Goal: Information Seeking & Learning: Learn about a topic

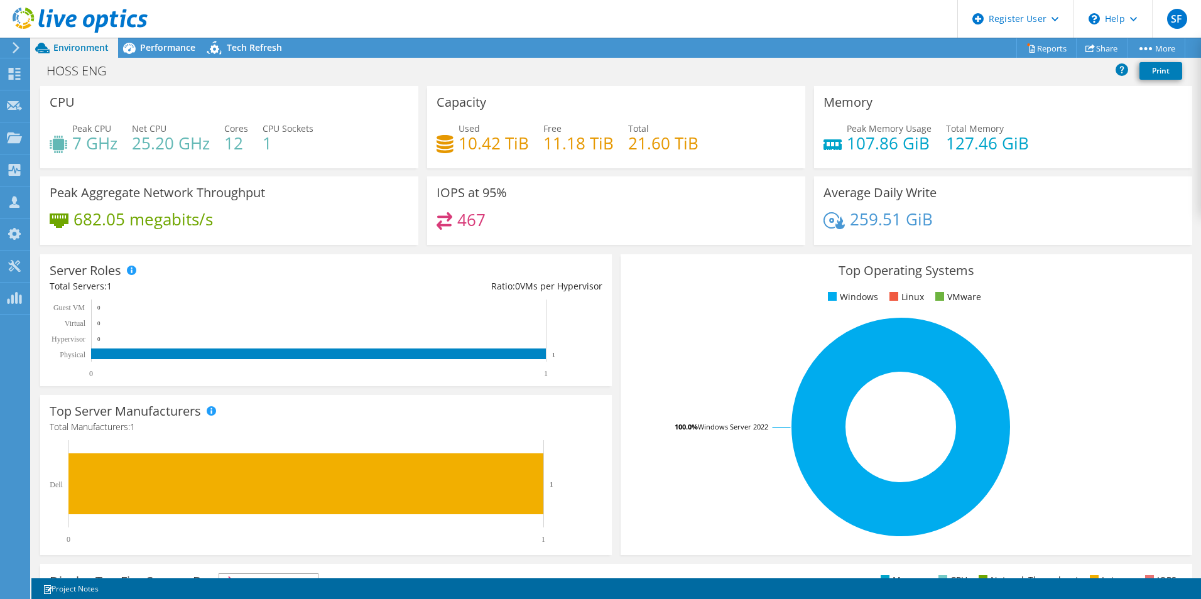
click at [146, 136] on h4 "25.20 GHz" at bounding box center [171, 143] width 78 height 14
drag, startPoint x: 50, startPoint y: 103, endPoint x: 271, endPoint y: 148, distance: 225.8
click at [271, 148] on div "CPU Peak CPU 7 GHz Net CPU 25.20 GHz Cores 12 CPU Sockets 1" at bounding box center [229, 127] width 378 height 82
drag, startPoint x: 271, startPoint y: 148, endPoint x: 281, endPoint y: 157, distance: 12.9
click at [281, 157] on div "Peak CPU 7 GHz Net CPU 25.20 GHz Cores 12 CPU Sockets 1" at bounding box center [229, 142] width 359 height 41
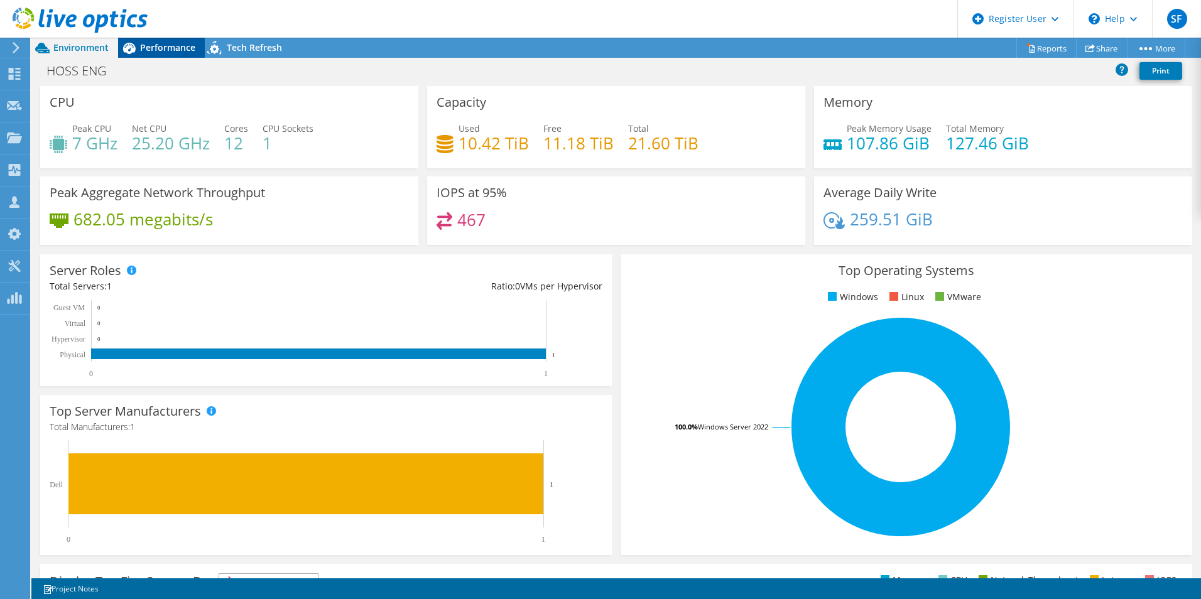
click at [164, 50] on span "Performance" at bounding box center [167, 47] width 55 height 12
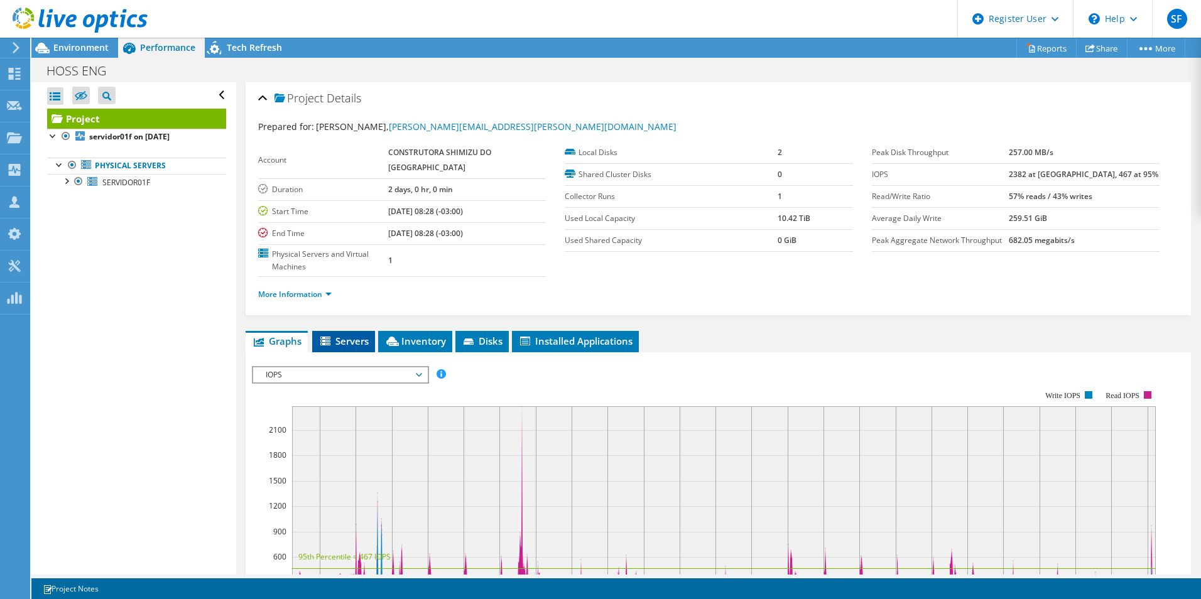
click at [334, 335] on span "Servers" at bounding box center [344, 341] width 50 height 13
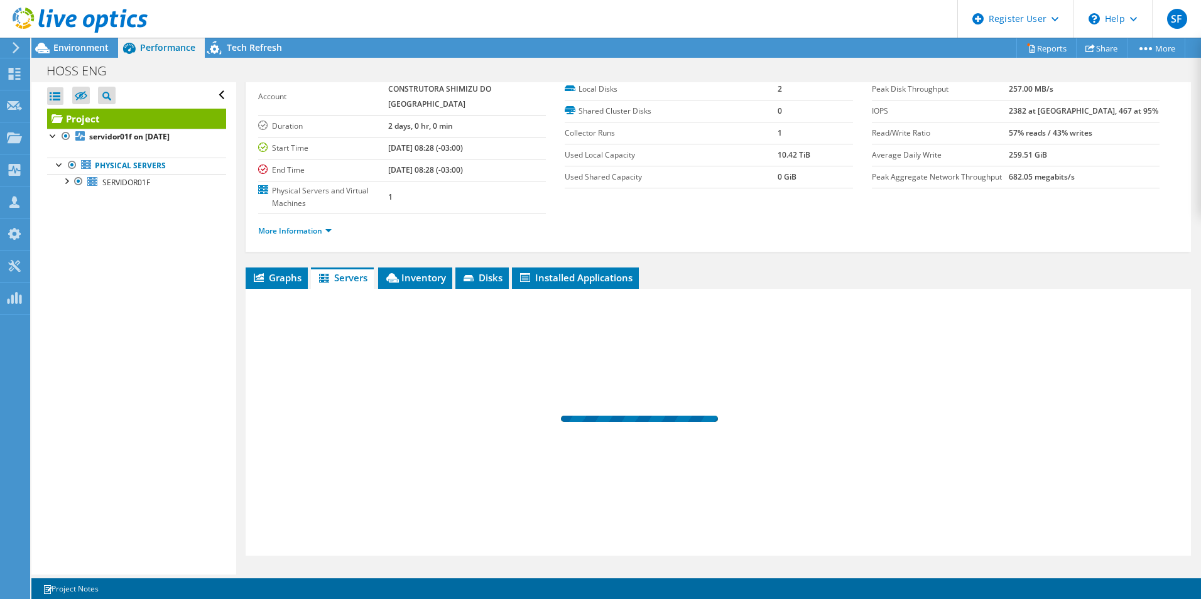
scroll to position [67, 0]
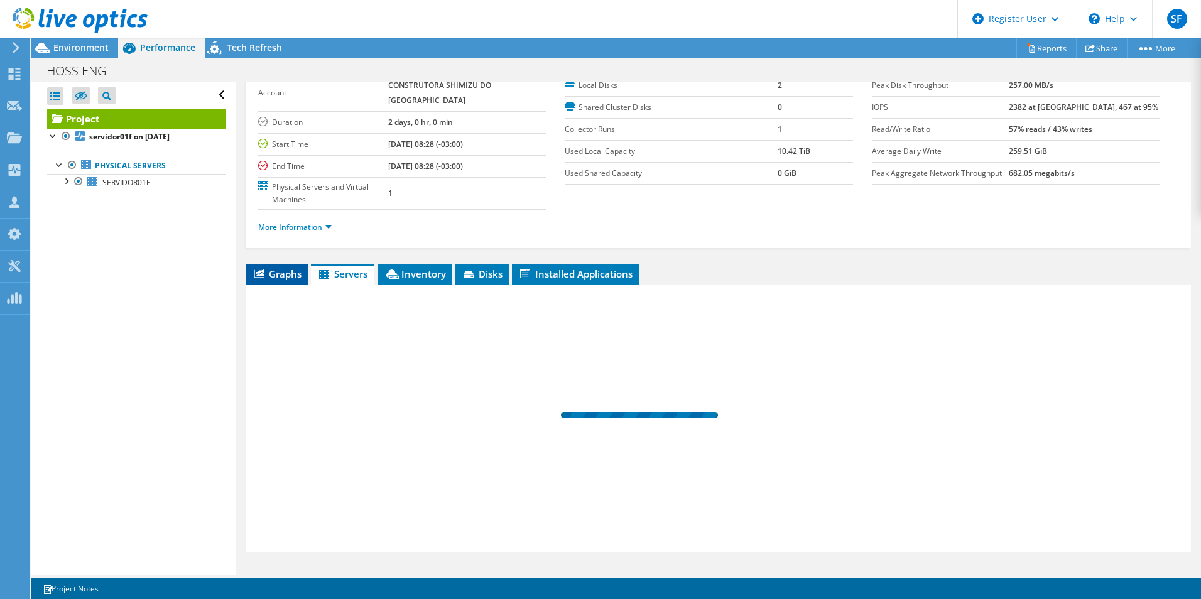
click at [285, 268] on span "Graphs" at bounding box center [277, 274] width 50 height 13
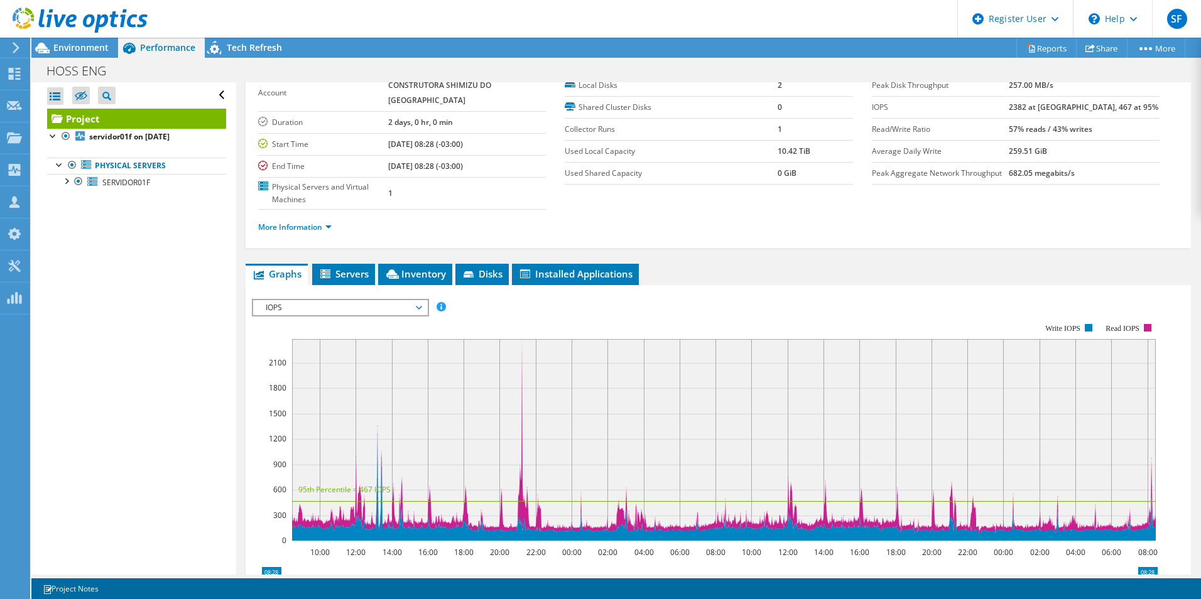
click at [312, 300] on span "IOPS" at bounding box center [340, 307] width 161 height 15
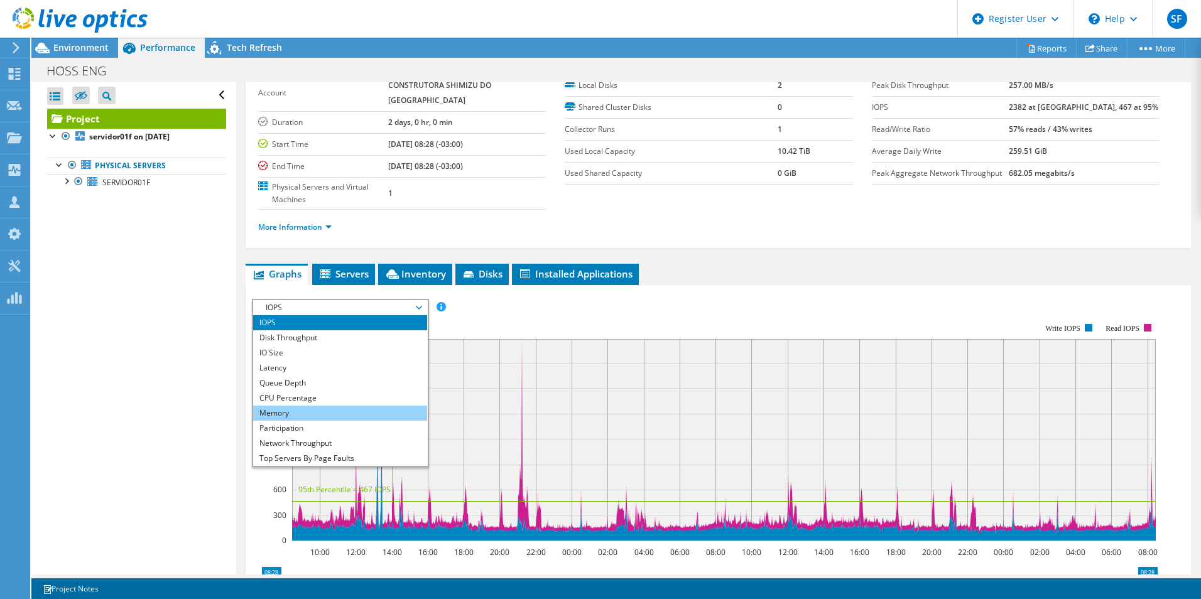
click at [310, 406] on li "Memory" at bounding box center [340, 413] width 174 height 15
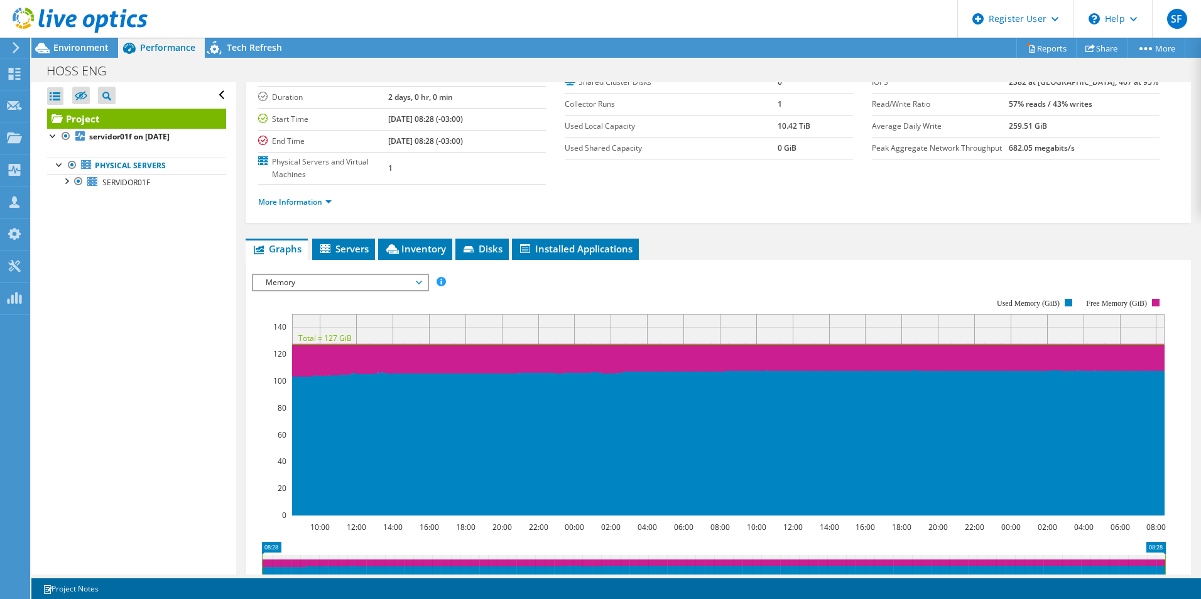
scroll to position [130, 0]
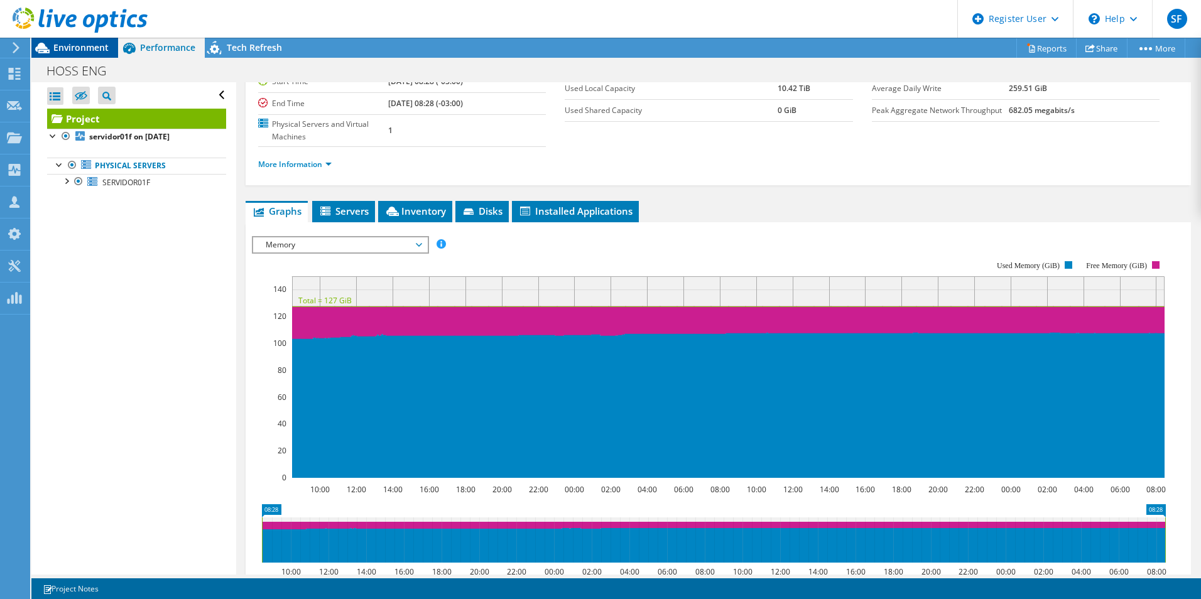
click at [79, 48] on span "Environment" at bounding box center [80, 47] width 55 height 12
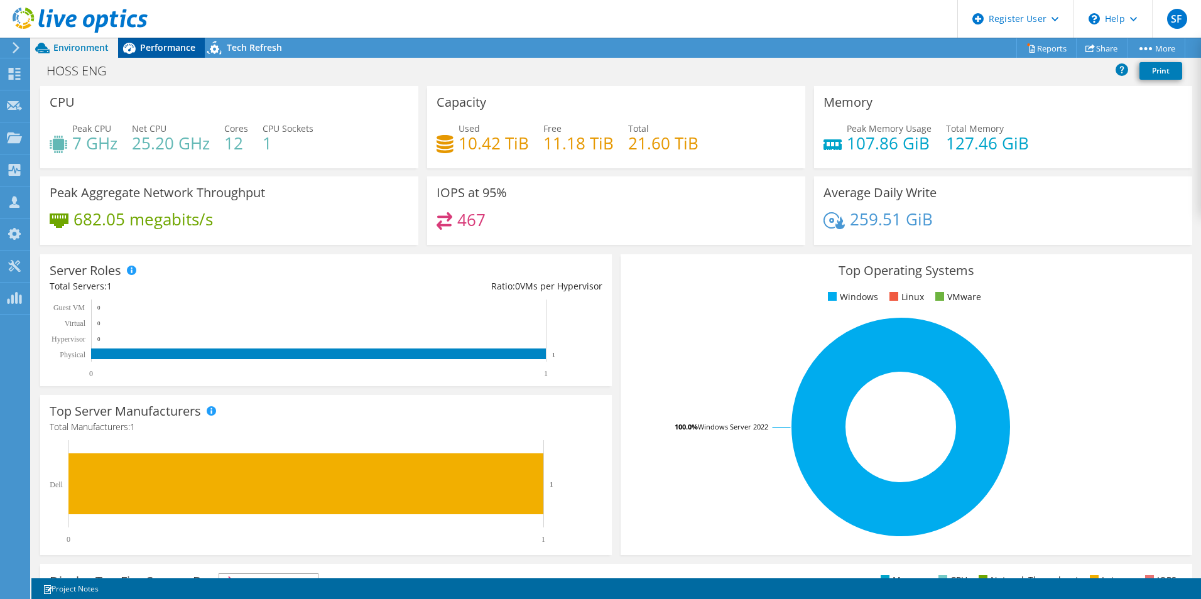
click at [170, 49] on span "Performance" at bounding box center [167, 47] width 55 height 12
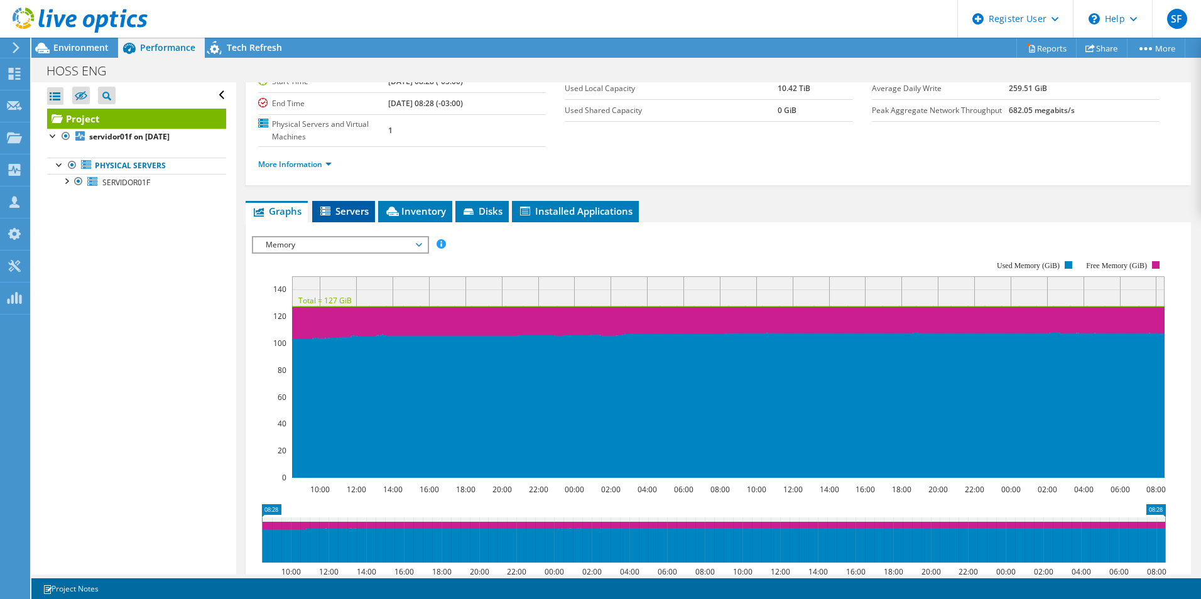
click at [343, 205] on span "Servers" at bounding box center [344, 211] width 50 height 13
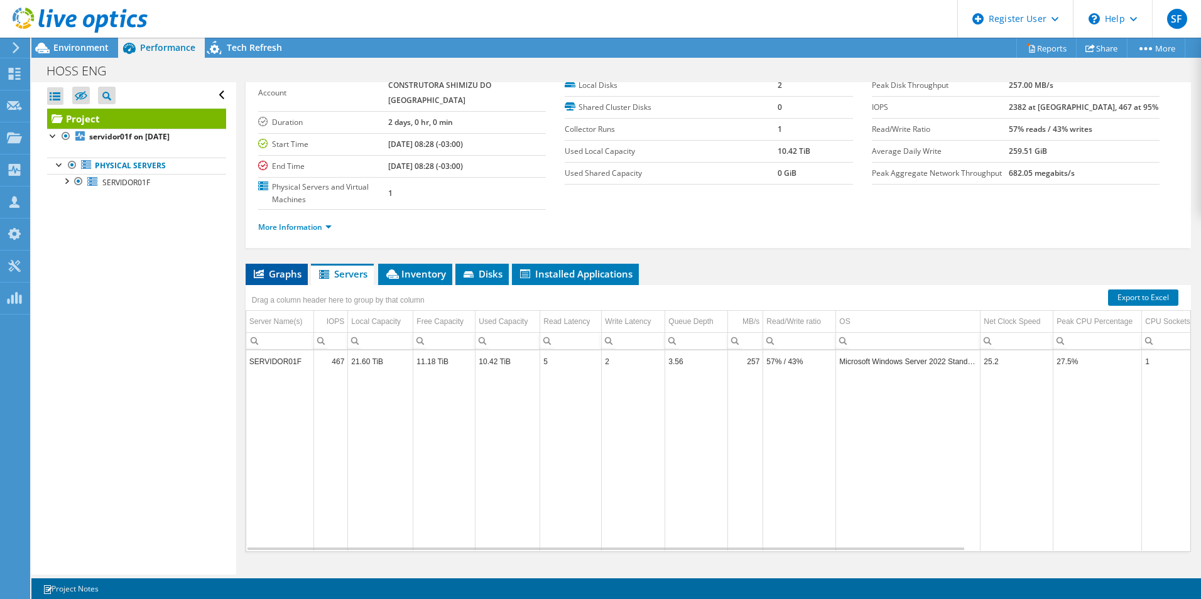
click at [299, 268] on span "Graphs" at bounding box center [277, 274] width 50 height 13
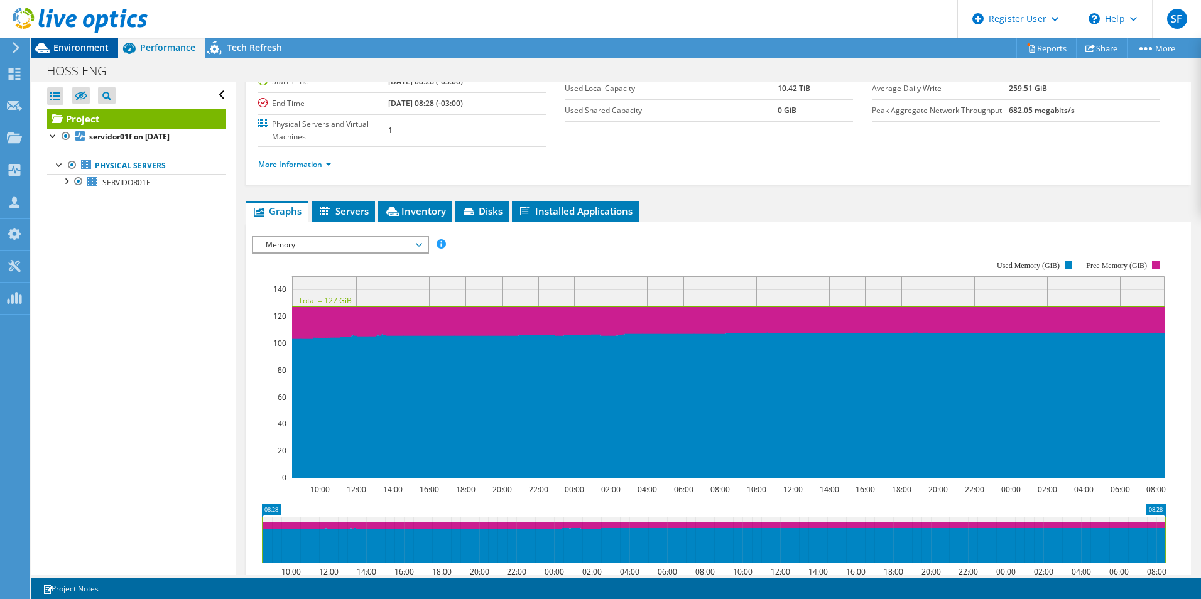
click at [69, 49] on span "Environment" at bounding box center [80, 47] width 55 height 12
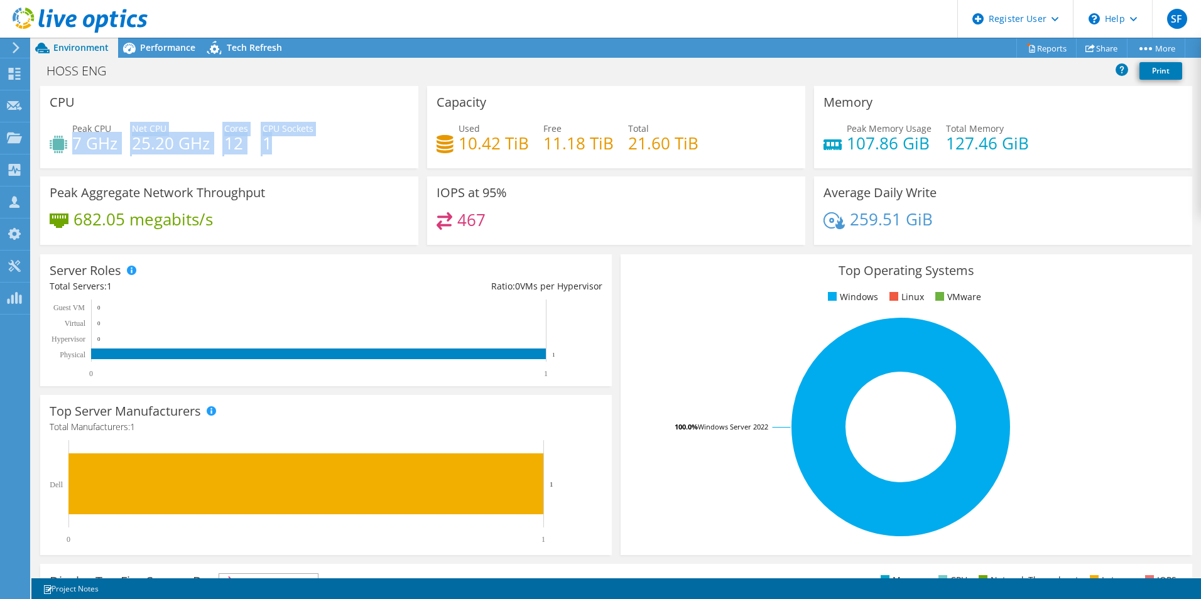
drag, startPoint x: 72, startPoint y: 142, endPoint x: 279, endPoint y: 146, distance: 206.8
click at [279, 146] on div "Peak CPU 7 GHz Net CPU 25.20 GHz Cores 12 CPU Sockets 1" at bounding box center [229, 142] width 359 height 41
click at [280, 147] on h4 "1" at bounding box center [288, 143] width 51 height 14
